Goal: Task Accomplishment & Management: Use online tool/utility

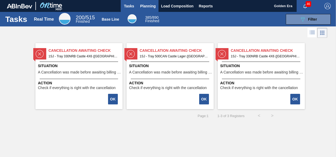
click at [149, 3] on span "Planning" at bounding box center [148, 6] width 16 height 6
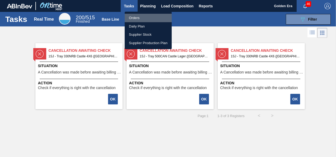
click at [137, 19] on li "Orders" at bounding box center [148, 18] width 47 height 8
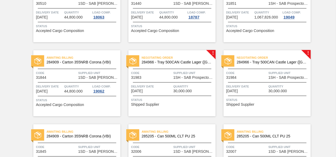
scroll to position [76, 0]
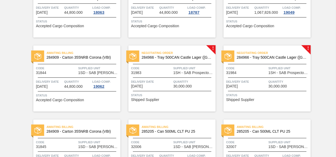
click at [161, 82] on span "Delivery Date" at bounding box center [151, 81] width 41 height 5
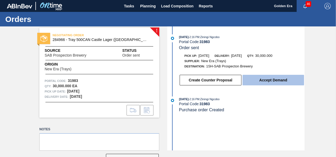
click at [281, 78] on button "Accept Demand" at bounding box center [274, 80] width 62 height 11
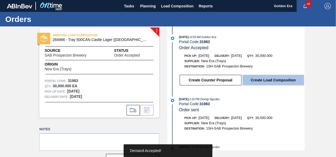
click at [270, 80] on button "Create Load Composition" at bounding box center [274, 80] width 62 height 11
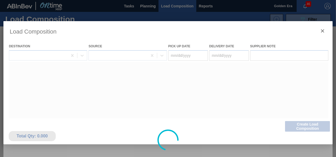
type Date "[DATE]"
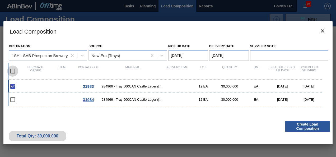
click at [12, 71] on input "checkbox" at bounding box center [12, 71] width 11 height 11
checkbox input "true"
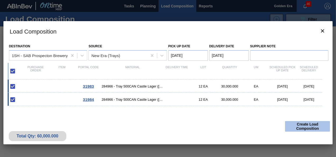
click at [310, 128] on button "Create Load Composition" at bounding box center [307, 126] width 45 height 11
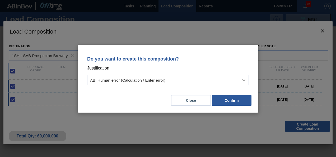
click at [243, 81] on icon at bounding box center [243, 79] width 5 height 5
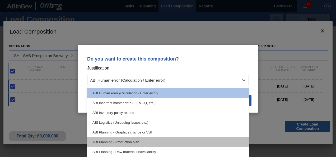
click at [105, 142] on div "ABI Planning - Production plan" at bounding box center [168, 142] width 162 height 10
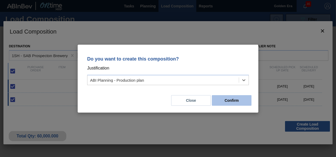
click at [237, 98] on button "Confirm" at bounding box center [232, 100] width 40 height 11
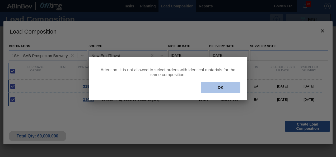
click at [223, 87] on button "OK" at bounding box center [221, 87] width 40 height 11
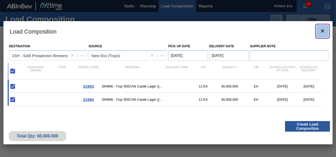
click at [321, 30] on icon "botão de ícone" at bounding box center [322, 30] width 3 height 3
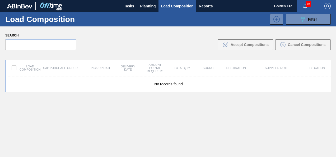
click at [178, 6] on span "Load Composition" at bounding box center [177, 6] width 33 height 6
click at [143, 6] on span "Planning" at bounding box center [148, 6] width 16 height 6
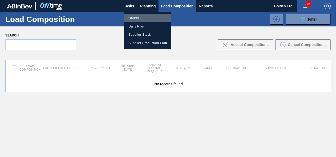
click at [136, 17] on li "Orders" at bounding box center [147, 18] width 47 height 8
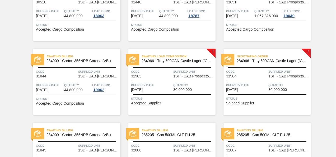
scroll to position [87, 0]
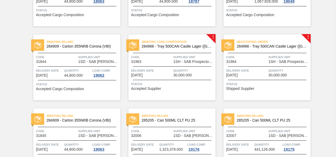
click at [256, 70] on span "Delivery Date" at bounding box center [246, 70] width 41 height 5
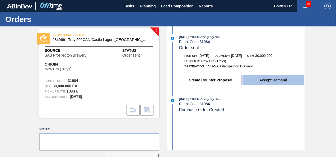
click at [275, 80] on button "Accept Demand" at bounding box center [274, 80] width 62 height 11
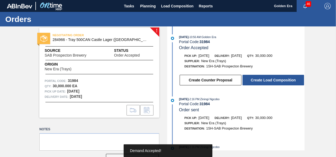
click at [275, 80] on button "Create Load Composition" at bounding box center [274, 80] width 62 height 11
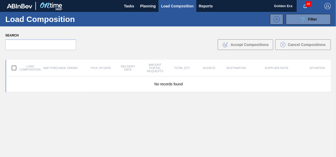
click at [275, 0] on body "Tasks Planning Load Composition Reports Golden Era 46 Mark all as read Load Com…" at bounding box center [168, 0] width 336 height 0
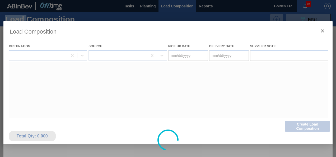
type Date "[DATE]"
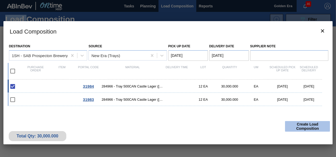
click at [307, 125] on button "Create Load Composition" at bounding box center [307, 126] width 45 height 11
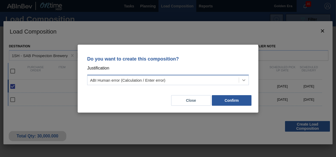
click at [246, 81] on icon at bounding box center [243, 79] width 5 height 5
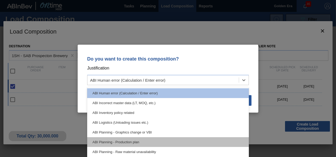
click at [106, 139] on div "ABI Planning - Production plan" at bounding box center [168, 142] width 162 height 10
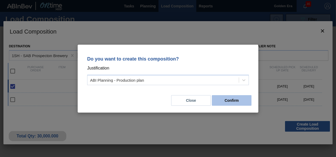
click at [231, 99] on button "Confirm" at bounding box center [232, 100] width 40 height 11
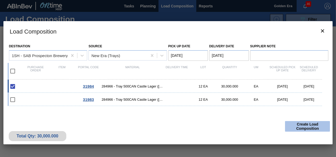
click at [306, 126] on button "Create Load Composition" at bounding box center [307, 126] width 45 height 11
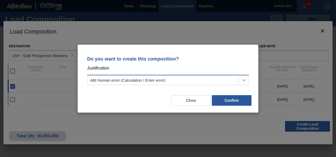
click at [245, 79] on icon at bounding box center [243, 79] width 5 height 5
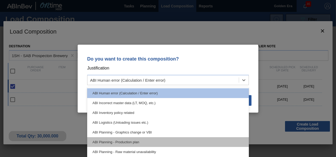
click at [114, 141] on div "ABI Planning - Production plan" at bounding box center [168, 142] width 162 height 10
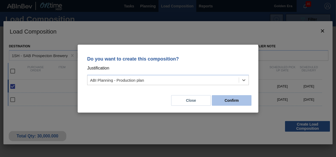
click at [234, 101] on button "Confirm" at bounding box center [232, 100] width 40 height 11
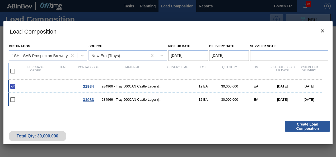
click at [14, 100] on input "checkbox" at bounding box center [12, 99] width 11 height 11
checkbox input "false"
click at [313, 124] on button "Create Load Composition" at bounding box center [307, 126] width 45 height 11
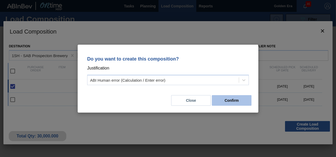
click at [228, 101] on button "Confirm" at bounding box center [232, 100] width 40 height 11
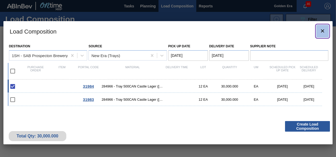
click at [321, 31] on icon "botão de ícone" at bounding box center [323, 31] width 6 height 6
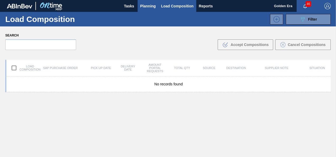
click at [147, 6] on span "Planning" at bounding box center [148, 6] width 16 height 6
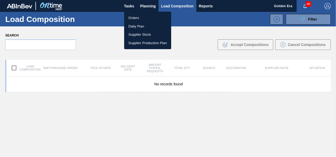
click at [175, 5] on div at bounding box center [168, 78] width 336 height 157
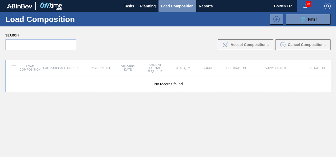
click at [175, 5] on span "Load Composition" at bounding box center [177, 6] width 33 height 6
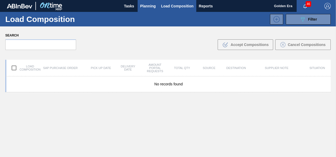
click at [150, 6] on span "Planning" at bounding box center [148, 6] width 16 height 6
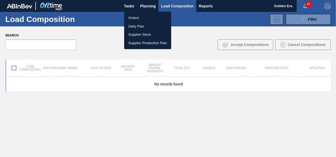
click at [141, 16] on li "Orders" at bounding box center [147, 18] width 47 height 8
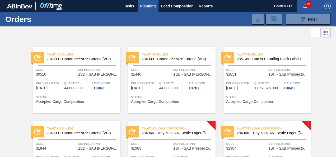
click at [184, 128] on span "Awaiting Load Composition" at bounding box center [179, 128] width 74 height 5
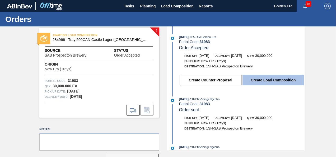
click at [274, 80] on button "Create Load Composition" at bounding box center [274, 80] width 62 height 11
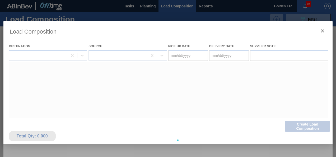
type Date "[DATE]"
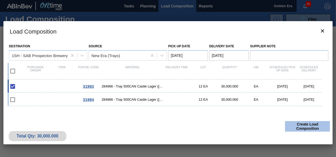
click at [309, 126] on button "Create Load Composition" at bounding box center [307, 126] width 45 height 11
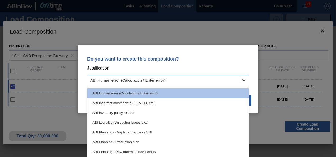
click at [246, 80] on icon at bounding box center [243, 79] width 5 height 5
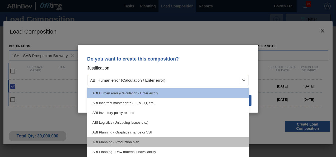
click at [129, 140] on div "ABI Planning - Production plan" at bounding box center [168, 142] width 162 height 10
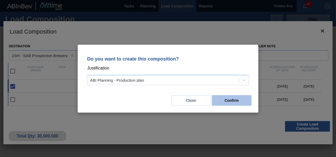
click at [235, 99] on button "Confirm" at bounding box center [232, 100] width 40 height 11
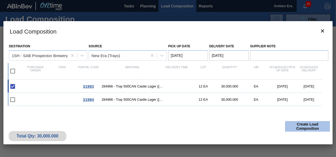
click at [308, 126] on button "Create Load Composition" at bounding box center [307, 126] width 45 height 11
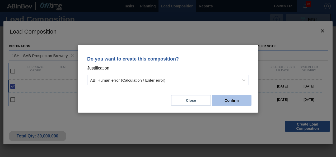
click at [236, 99] on button "Confirm" at bounding box center [232, 100] width 40 height 11
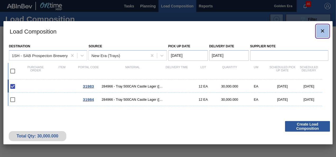
click at [322, 30] on icon "botão de ícone" at bounding box center [322, 30] width 3 height 3
